Goal: Find specific fact: Find specific fact

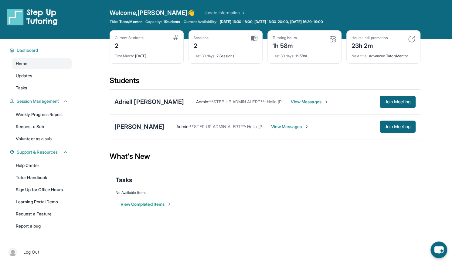
click at [132, 125] on div "[PERSON_NAME]" at bounding box center [139, 127] width 50 height 8
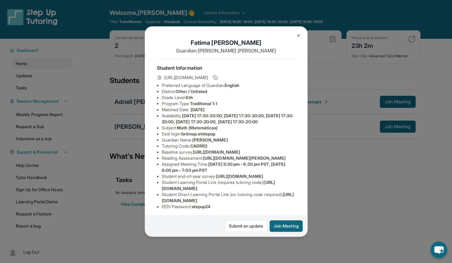
scroll to position [72, 0]
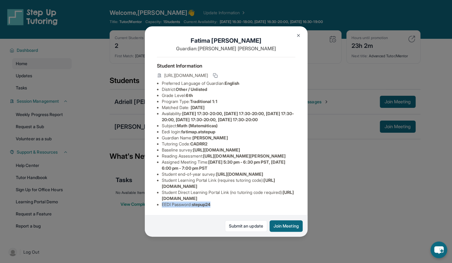
drag, startPoint x: 214, startPoint y: 202, endPoint x: 159, endPoint y: 202, distance: 55.5
click at [159, 202] on ul "Preferred Language of Guardian: English District: Other / Unlisted Grade Level:…" at bounding box center [226, 143] width 138 height 127
copy li "EEDI Password : stepup24"
click at [296, 34] on img at bounding box center [298, 35] width 5 height 5
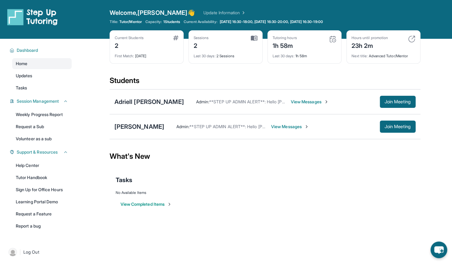
click at [268, 129] on div "Admin : **STEP UP ADMIN ALERT**: Hello Emily! This is the text chain for Fatima…" at bounding box center [289, 127] width 251 height 12
click at [271, 126] on span "View Messages" at bounding box center [290, 127] width 38 height 6
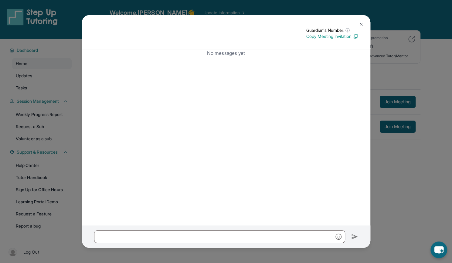
click at [361, 22] on img at bounding box center [361, 24] width 5 height 5
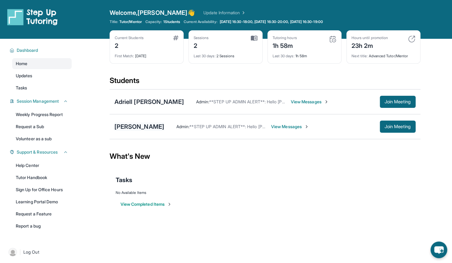
click at [139, 124] on div "[PERSON_NAME]" at bounding box center [139, 127] width 50 height 8
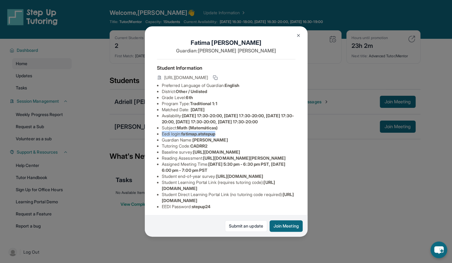
drag, startPoint x: 221, startPoint y: 144, endPoint x: 163, endPoint y: 146, distance: 58.3
click at [163, 137] on li "Eedi login : fatimap.atstepup" at bounding box center [228, 134] width 133 height 6
copy li "Eedi login : fatimap.atstepup"
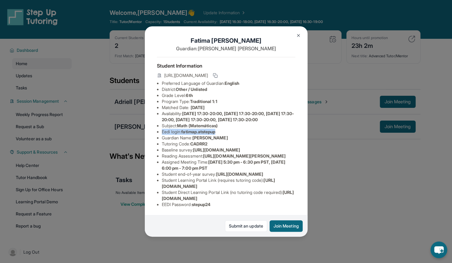
scroll to position [0, 0]
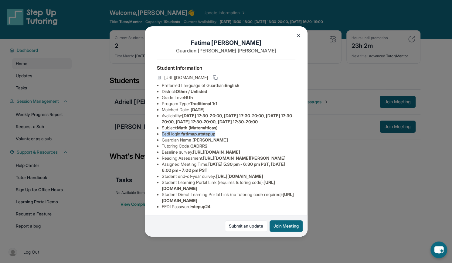
click at [296, 35] on img at bounding box center [298, 35] width 5 height 5
